Goal: Navigation & Orientation: Find specific page/section

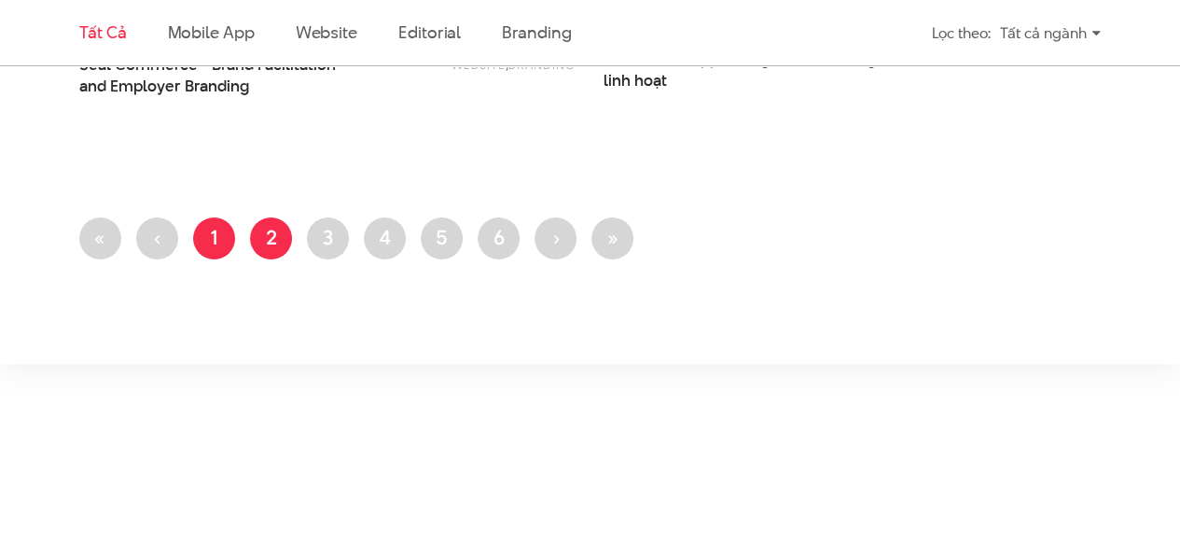
scroll to position [3121, 0]
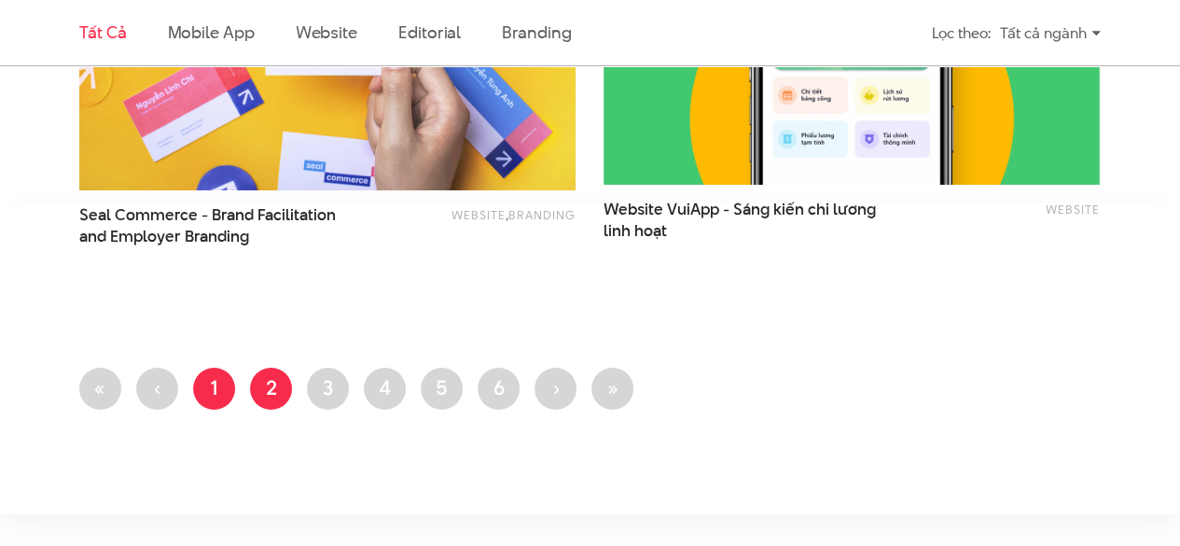
click at [222, 384] on link "Trang 1" at bounding box center [214, 389] width 42 height 42
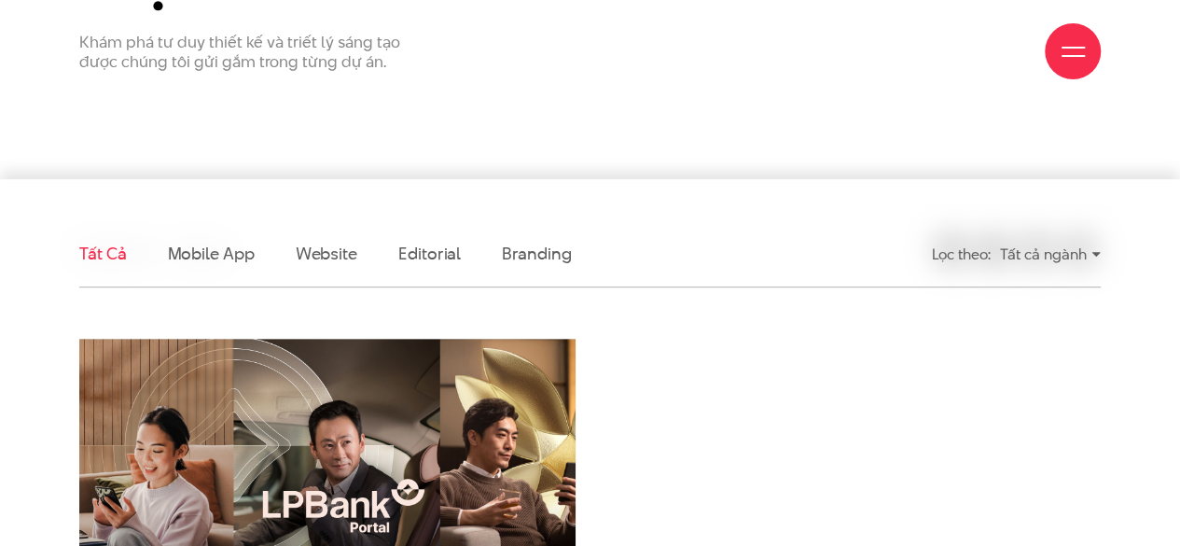
scroll to position [373, 0]
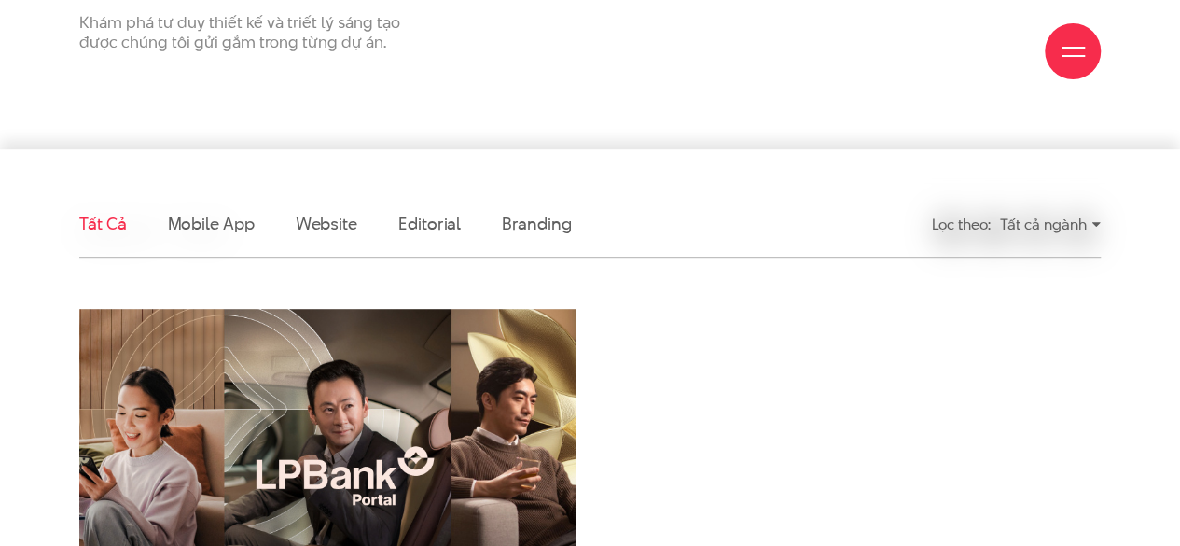
click at [372, 344] on img at bounding box center [327, 475] width 546 height 366
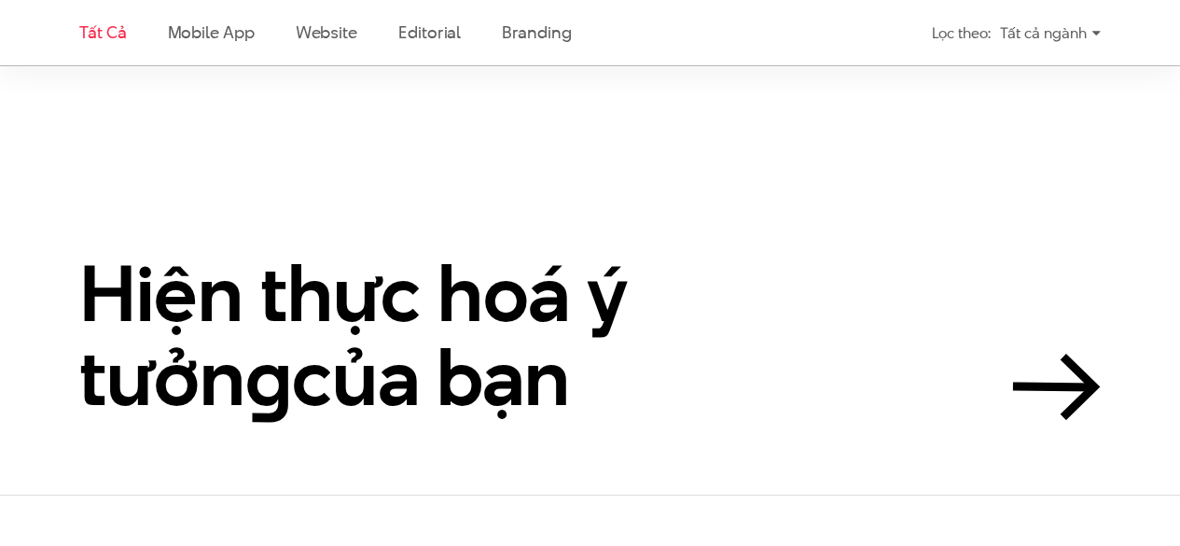
scroll to position [3359, 0]
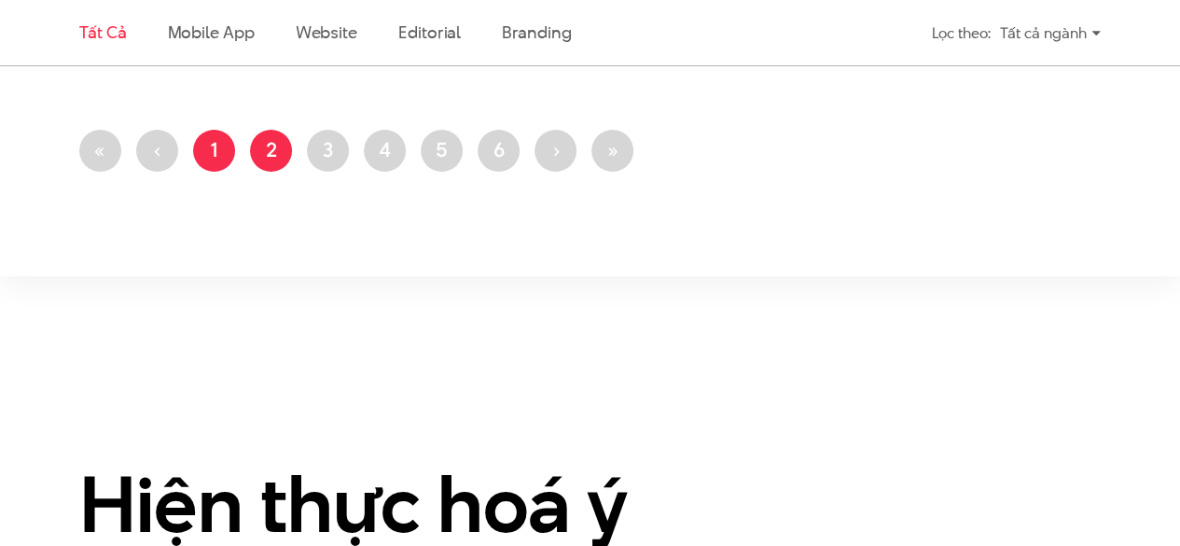
click at [204, 147] on link "Trang 1" at bounding box center [214, 151] width 42 height 42
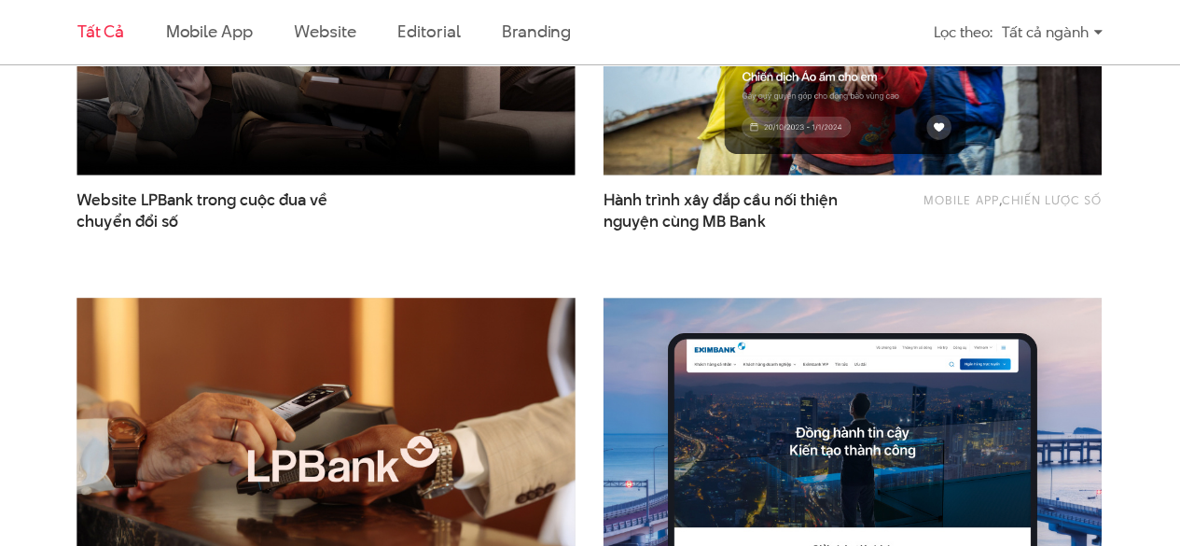
scroll to position [839, 0]
